Goal: Communication & Community: Participate in discussion

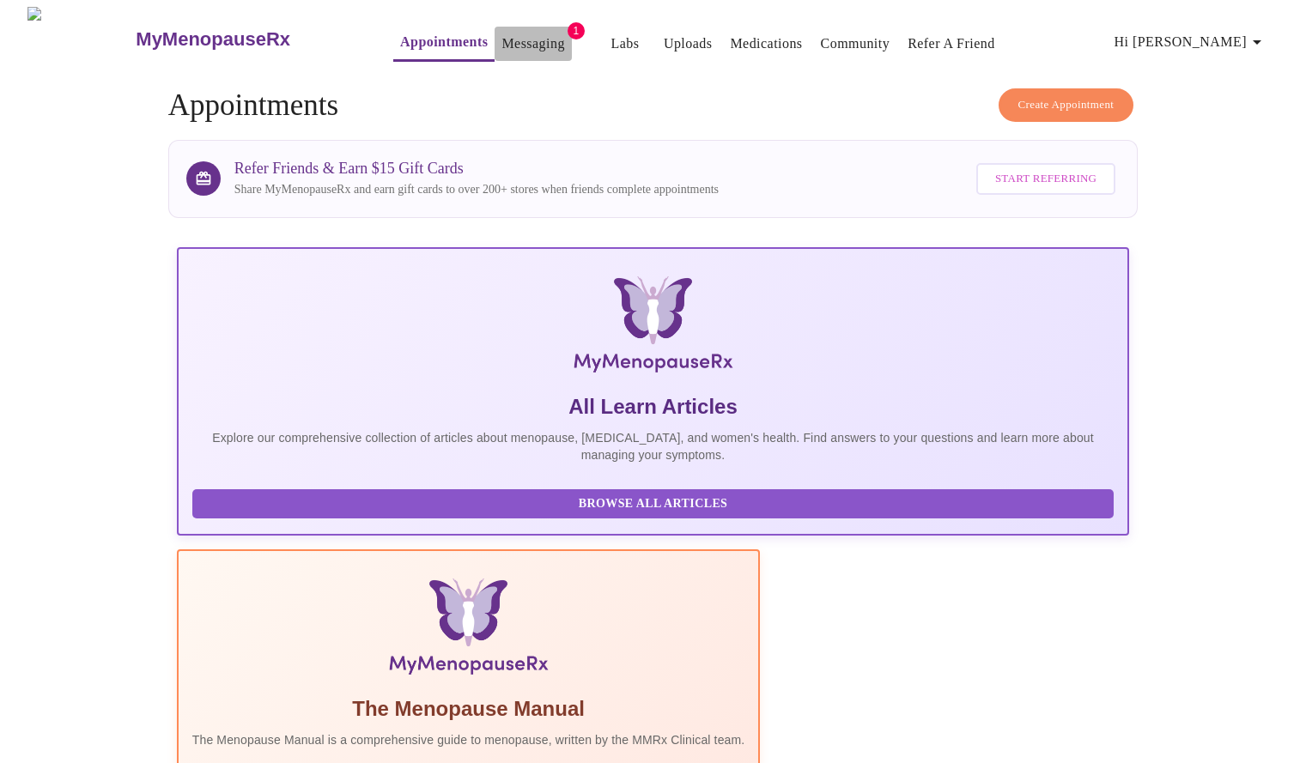
click at [501, 32] on link "Messaging" at bounding box center [532, 44] width 63 height 24
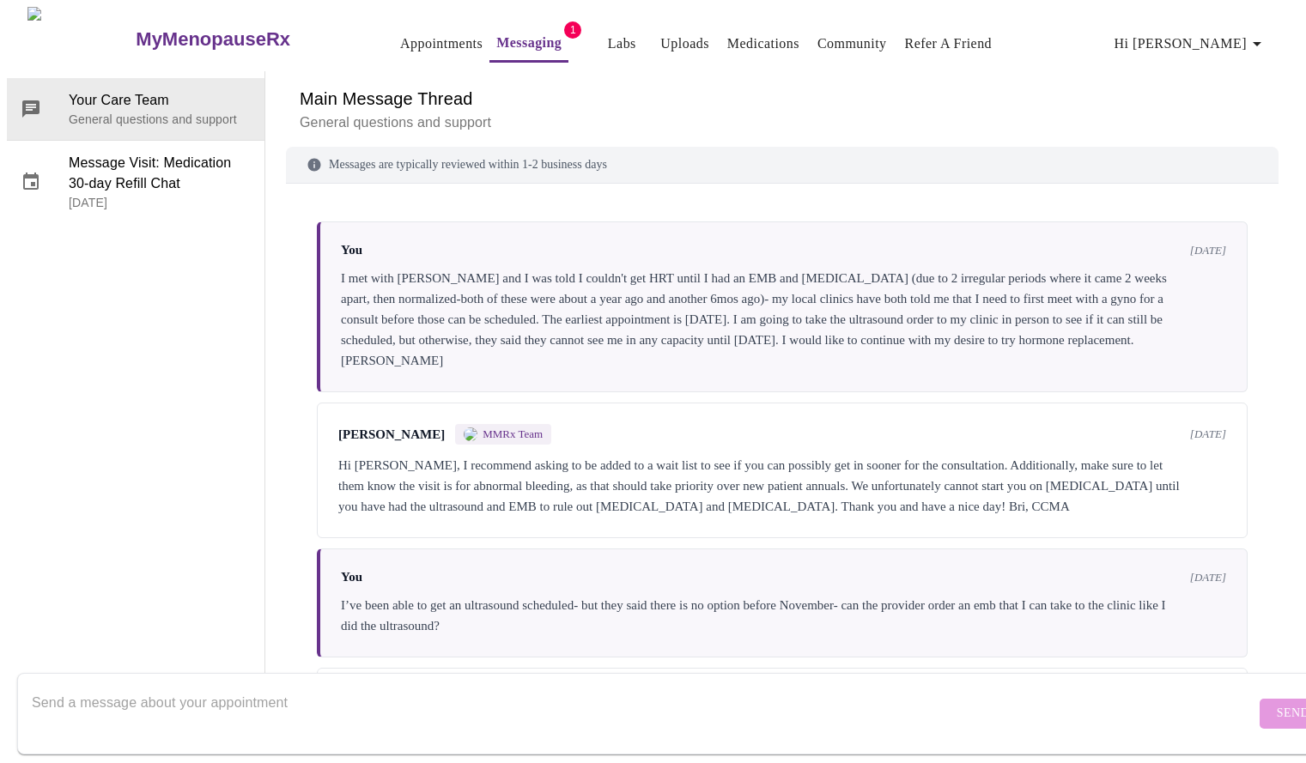
scroll to position [106, 0]
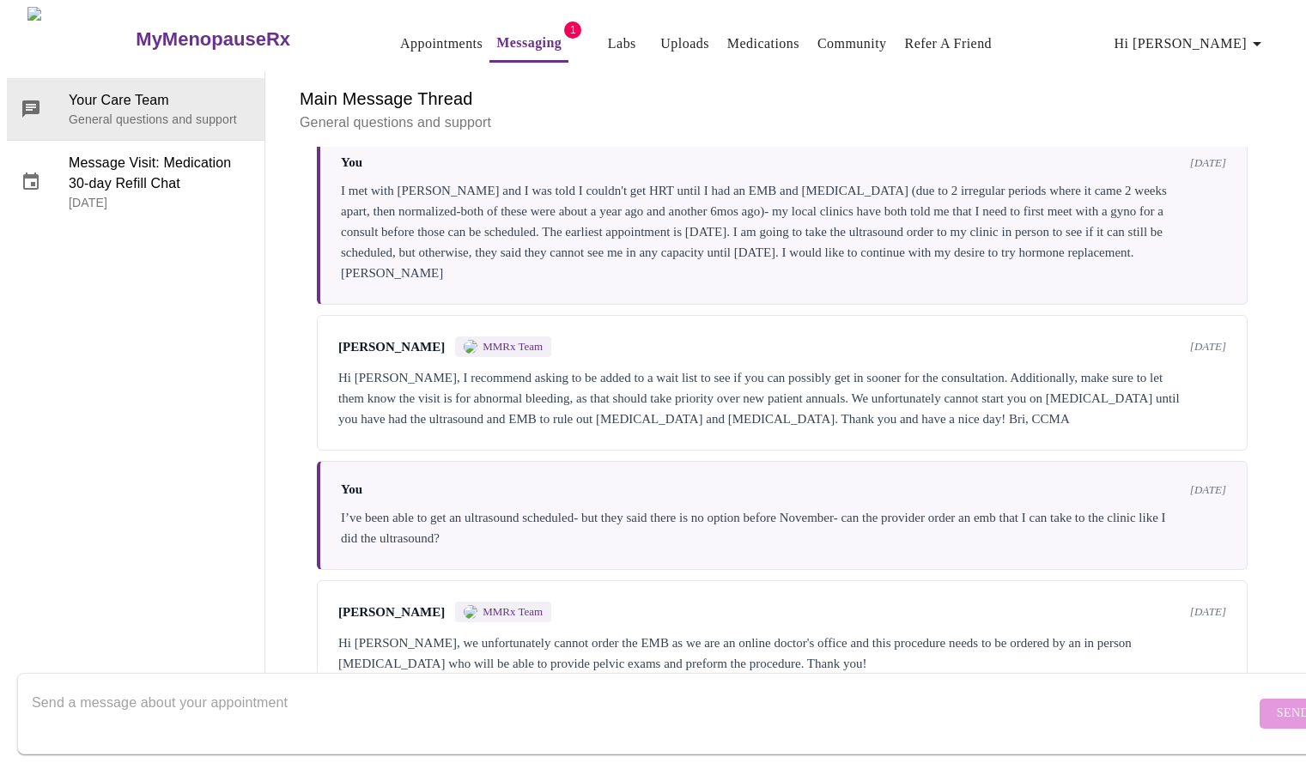
drag, startPoint x: 1295, startPoint y: 403, endPoint x: 1295, endPoint y: 368, distance: 35.2
click at [1295, 368] on div "Main Message Thread General questions and support Messages are typically review…" at bounding box center [782, 383] width 1034 height 624
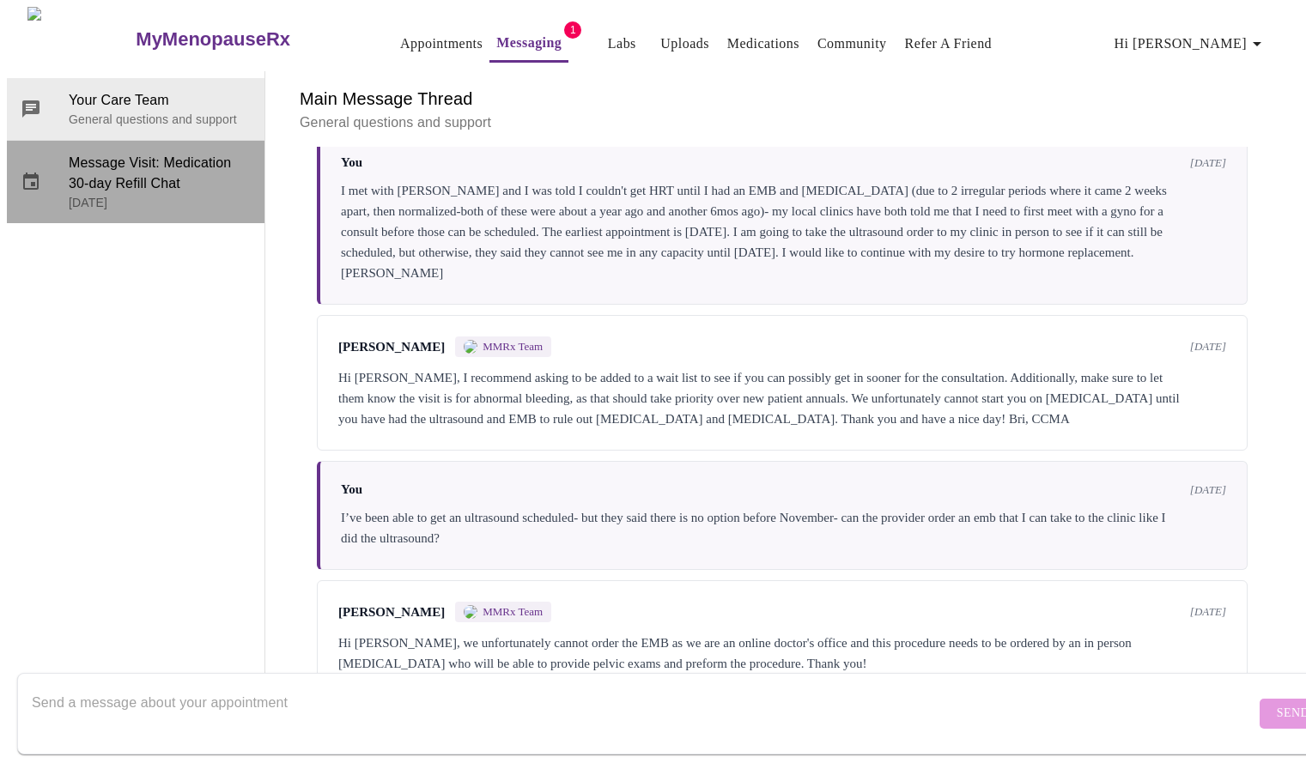
click at [125, 194] on p "[DATE]" at bounding box center [160, 202] width 182 height 17
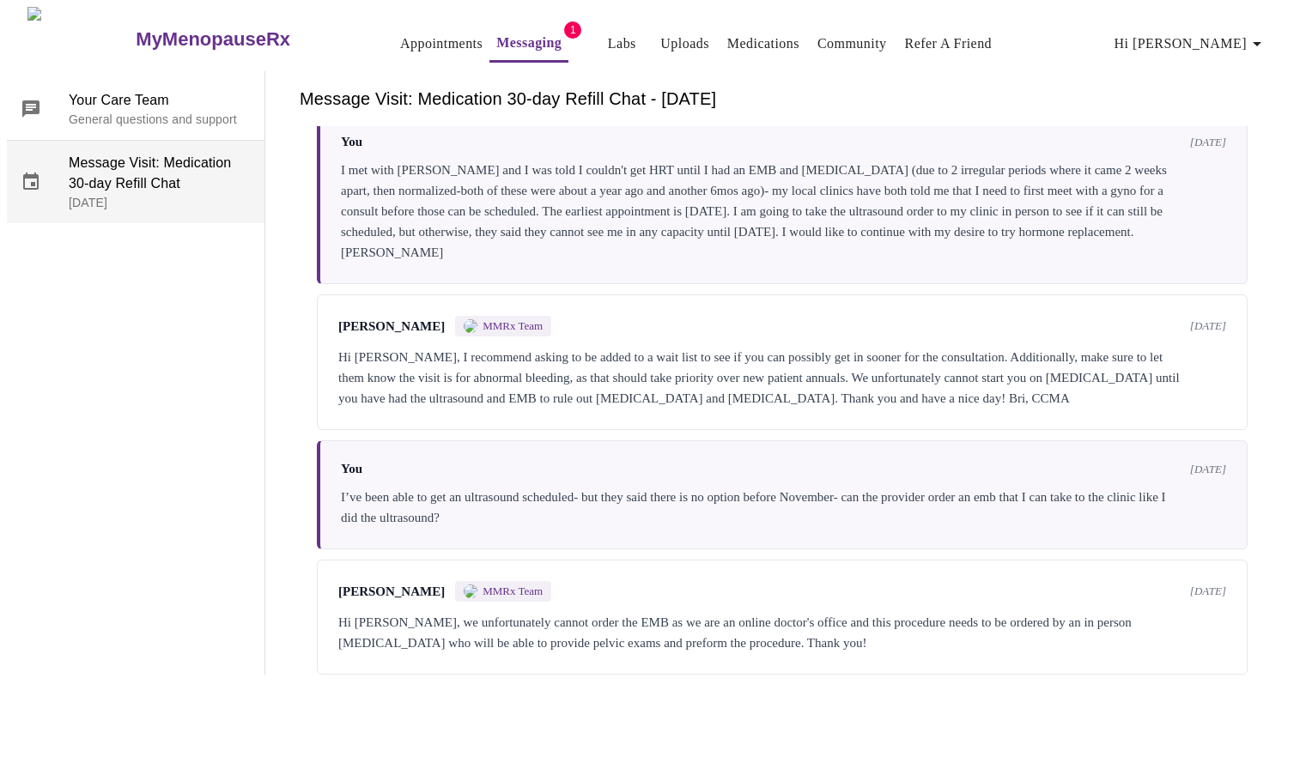
scroll to position [0, 0]
